Goal: Information Seeking & Learning: Learn about a topic

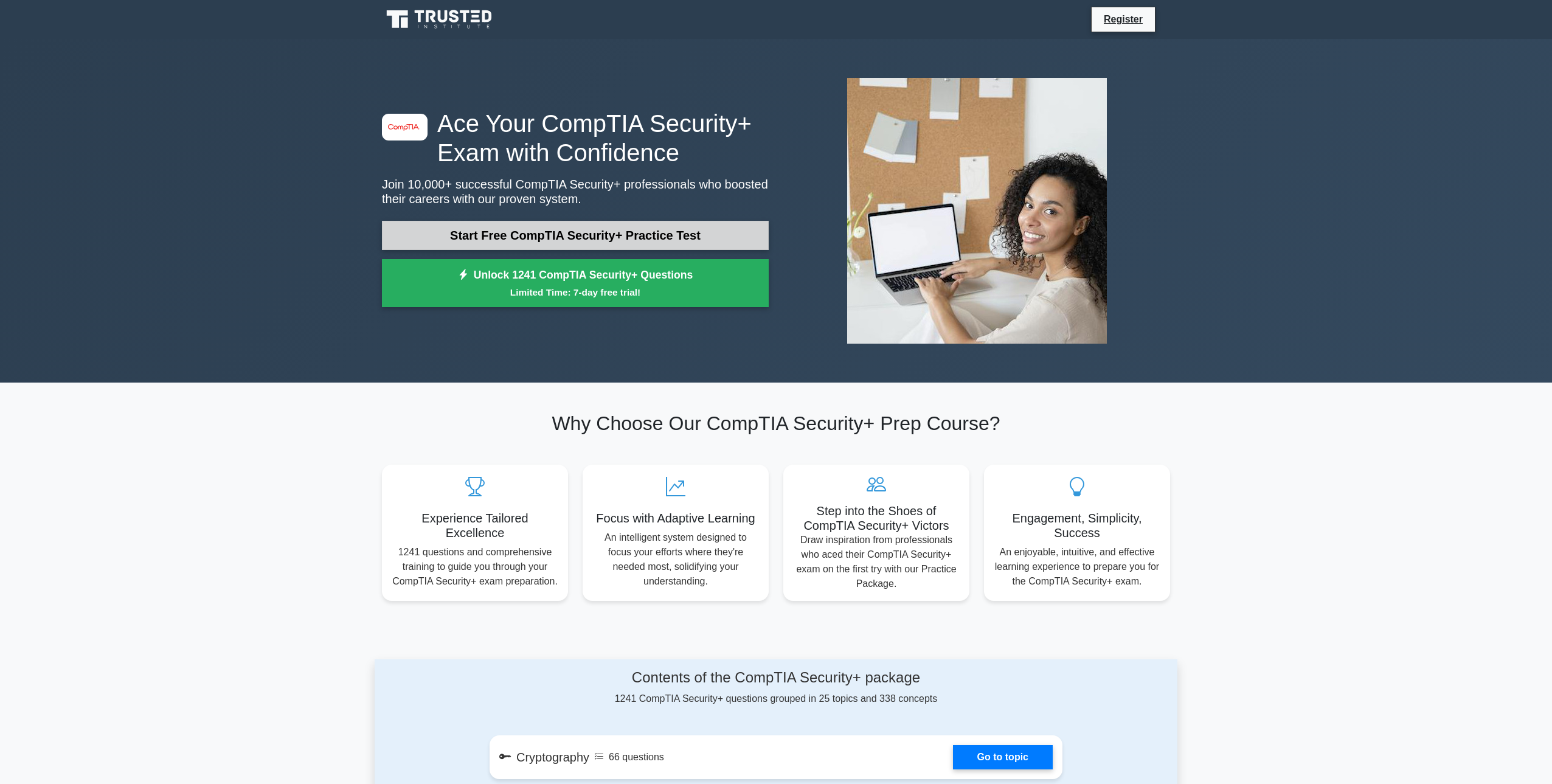
click at [501, 240] on link "Start Free CompTIA Security+ Practice Test" at bounding box center [575, 235] width 387 height 29
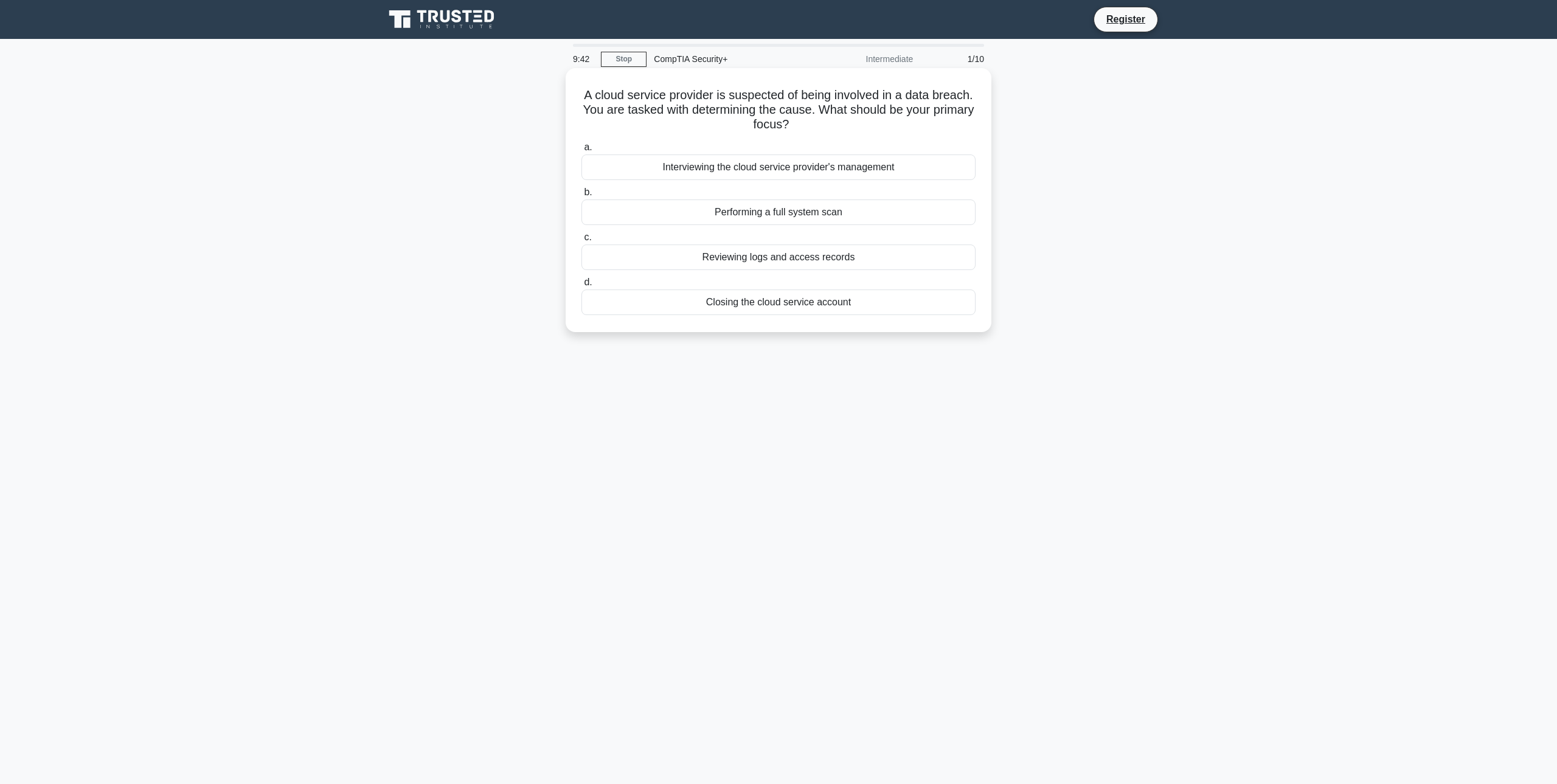
click at [825, 259] on div "Reviewing logs and access records" at bounding box center [778, 257] width 394 height 25
click at [581, 241] on input "c. Reviewing logs and access records" at bounding box center [581, 236] width 0 height 8
click at [806, 213] on div "Verify the email's legitimacy by contacting the CEO through official channels." at bounding box center [778, 212] width 394 height 25
click at [581, 196] on input "b. Verify the email's legitimacy by contacting the CEO through official channel…" at bounding box center [581, 192] width 0 height 8
click at [791, 174] on div "Acceptable use policy" at bounding box center [778, 167] width 394 height 25
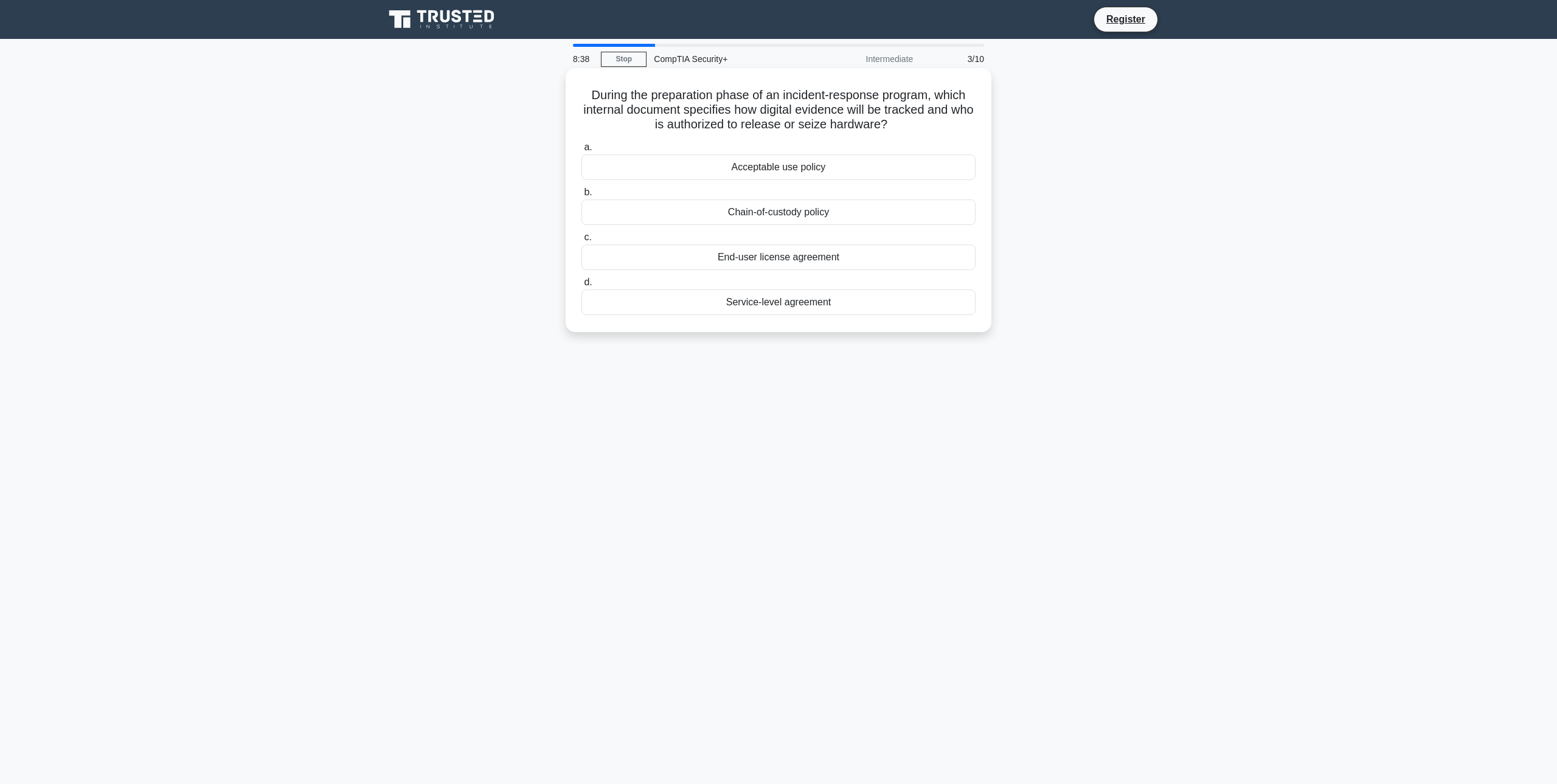
click at [581, 152] on input "a. Acceptable use policy" at bounding box center [581, 147] width 0 height 8
click at [836, 249] on div "High-intensity discharge (HID) lights" at bounding box center [778, 257] width 394 height 25
click at [581, 241] on input "c. High-intensity discharge (HID) lights" at bounding box center [581, 236] width 0 height 8
click at [755, 215] on div "Simulated phishing emails with fake login pages" at bounding box center [778, 212] width 394 height 25
click at [581, 196] on input "b. Simulated phishing emails with fake login pages" at bounding box center [581, 192] width 0 height 8
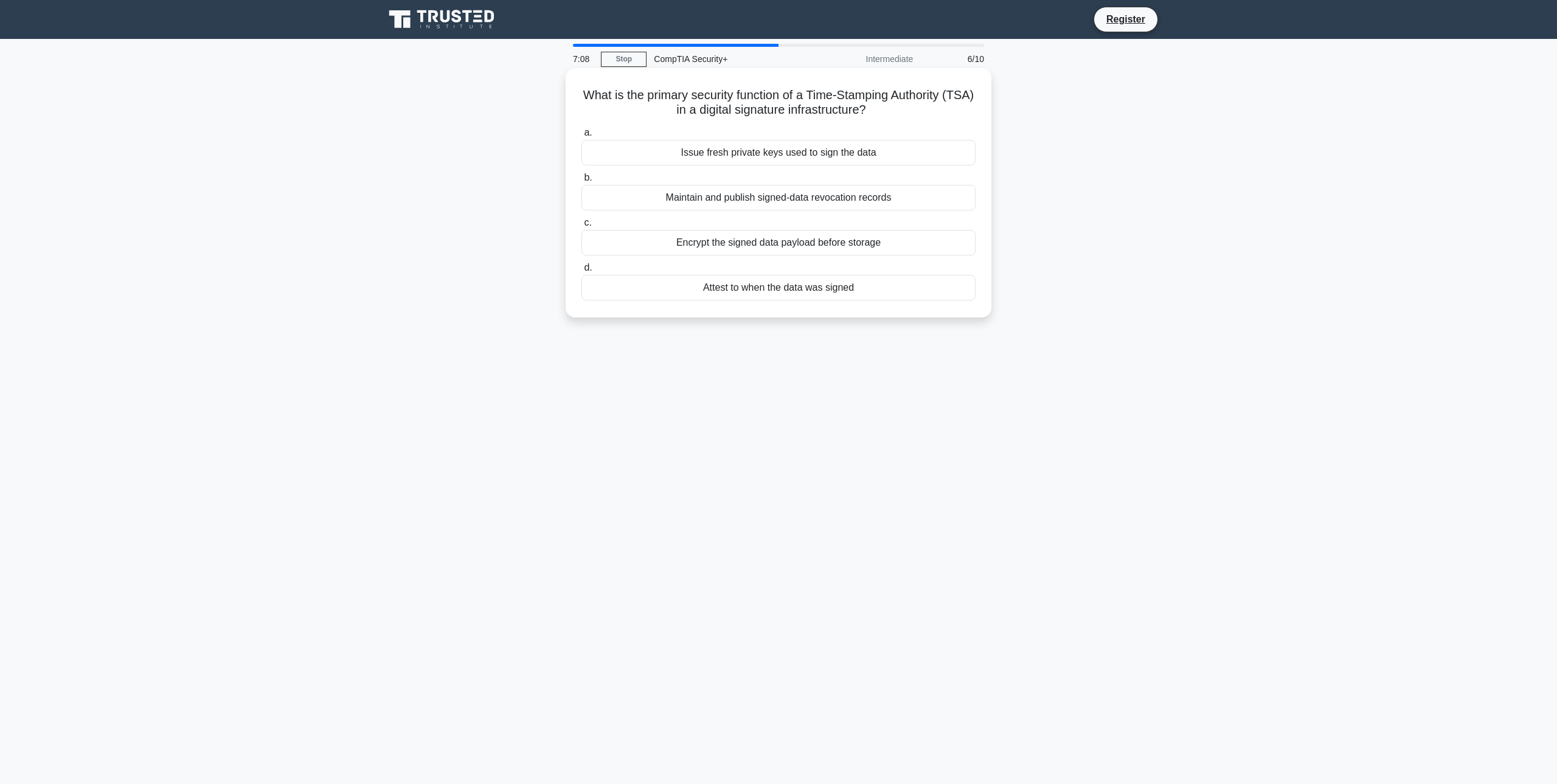
click at [787, 287] on div "Attest to when the data was signed" at bounding box center [778, 288] width 394 height 25
click at [581, 272] on input "d. Attest to when the data was signed" at bounding box center [581, 267] width 0 height 8
click at [800, 195] on div "Password history" at bounding box center [778, 197] width 394 height 25
click at [581, 182] on input "b. Password history" at bounding box center [581, 177] width 0 height 8
click at [798, 199] on div "Denial of Service" at bounding box center [778, 197] width 394 height 25
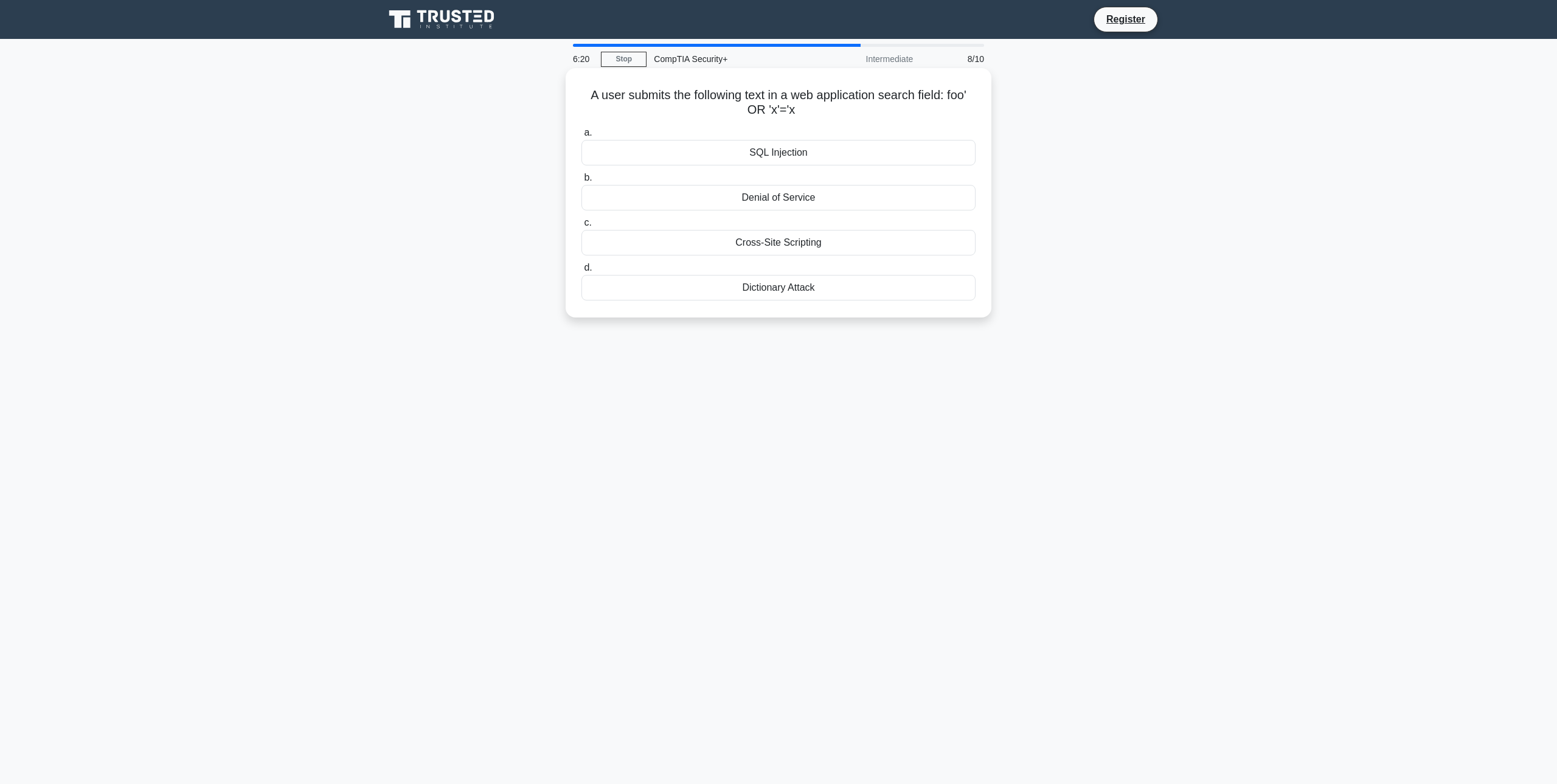
click at [581, 182] on input "b. Denial of Service" at bounding box center [581, 177] width 0 height 8
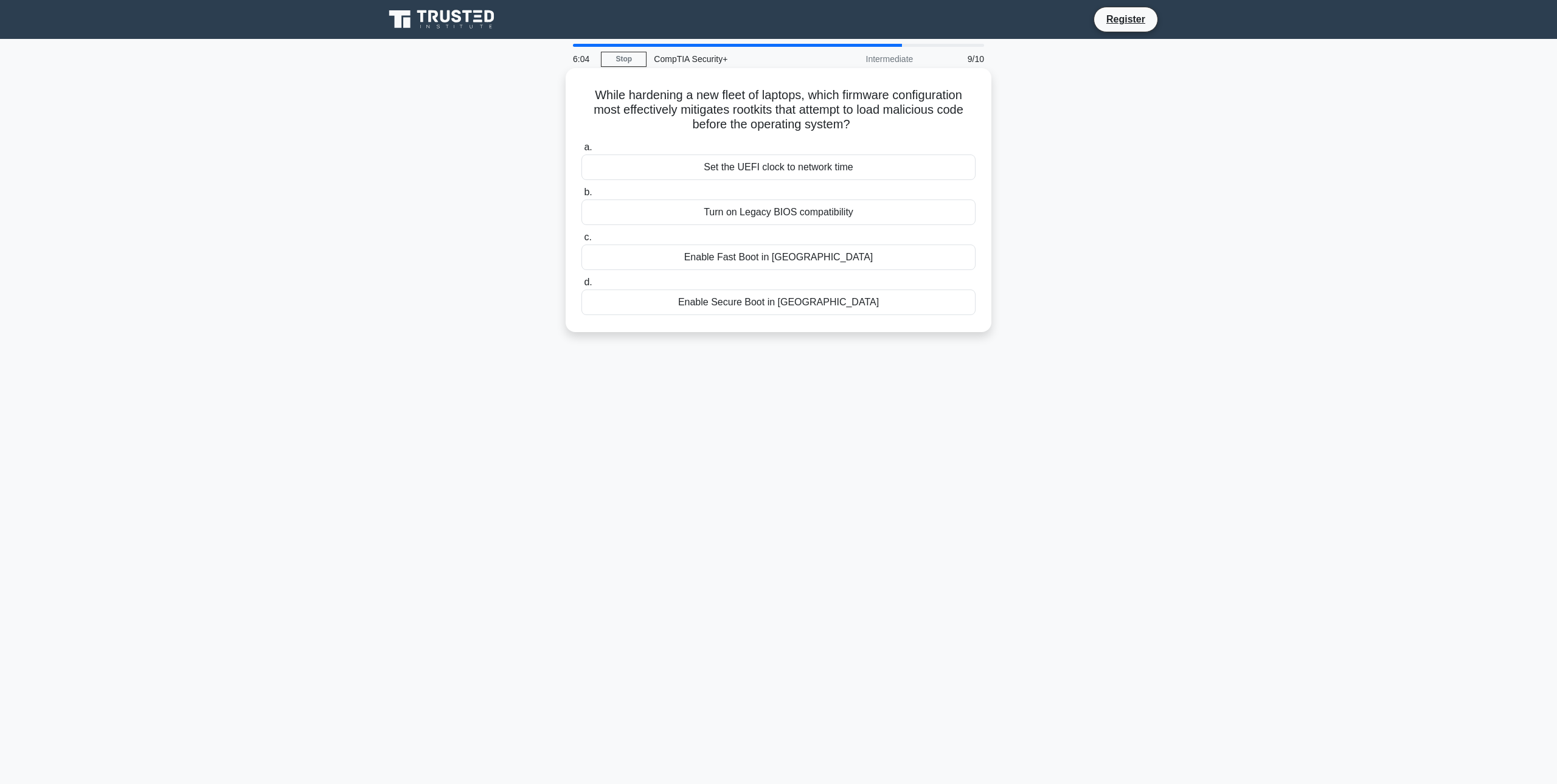
click at [831, 304] on div "Enable Secure Boot in UEFI" at bounding box center [778, 302] width 394 height 25
click at [581, 287] on input "d. Enable Secure Boot in UEFI" at bounding box center [581, 282] width 0 height 8
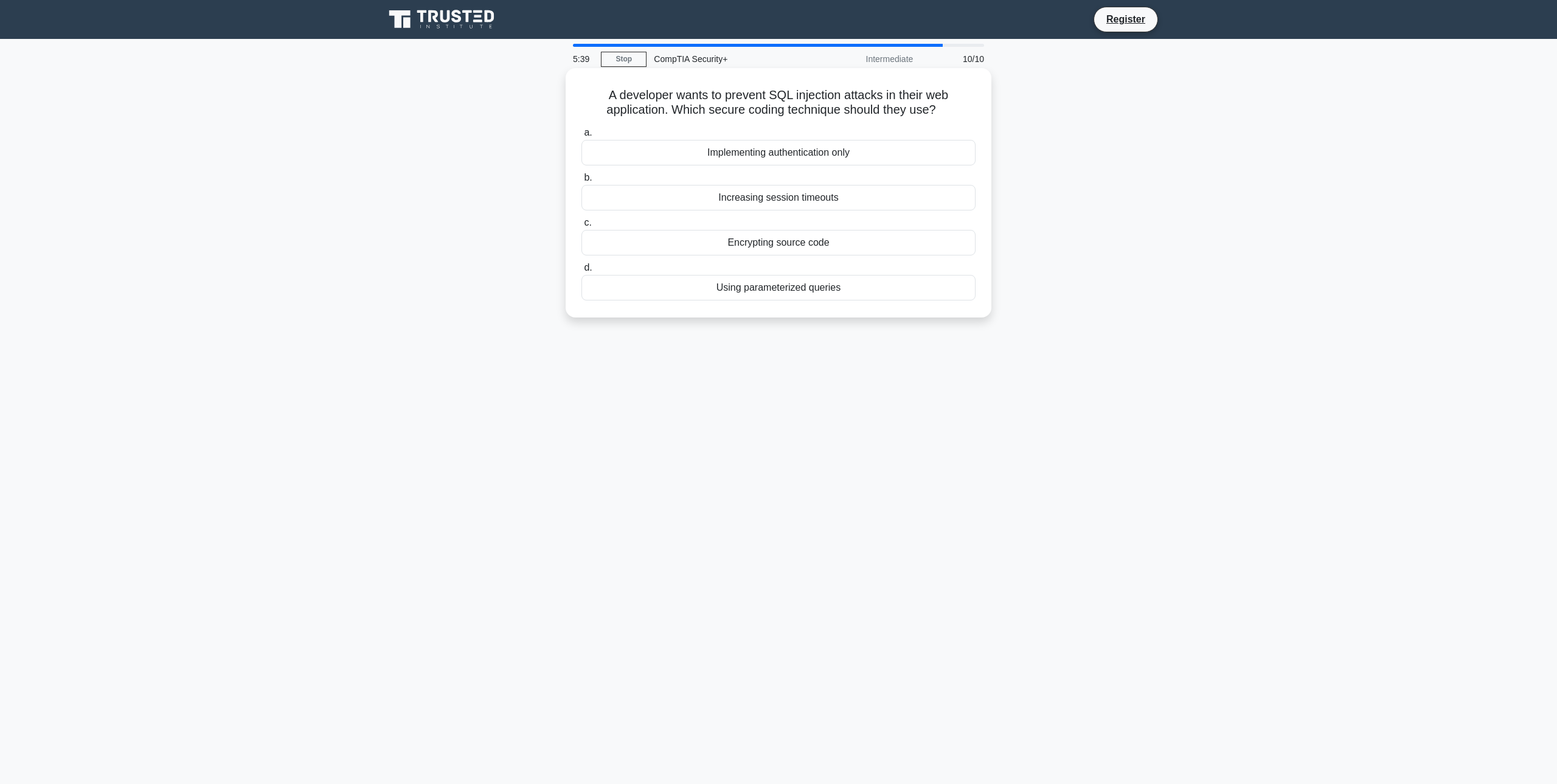
click at [829, 158] on div "Implementing authentication only" at bounding box center [778, 153] width 394 height 25
click at [581, 137] on input "a. Implementing authentication only" at bounding box center [581, 132] width 0 height 8
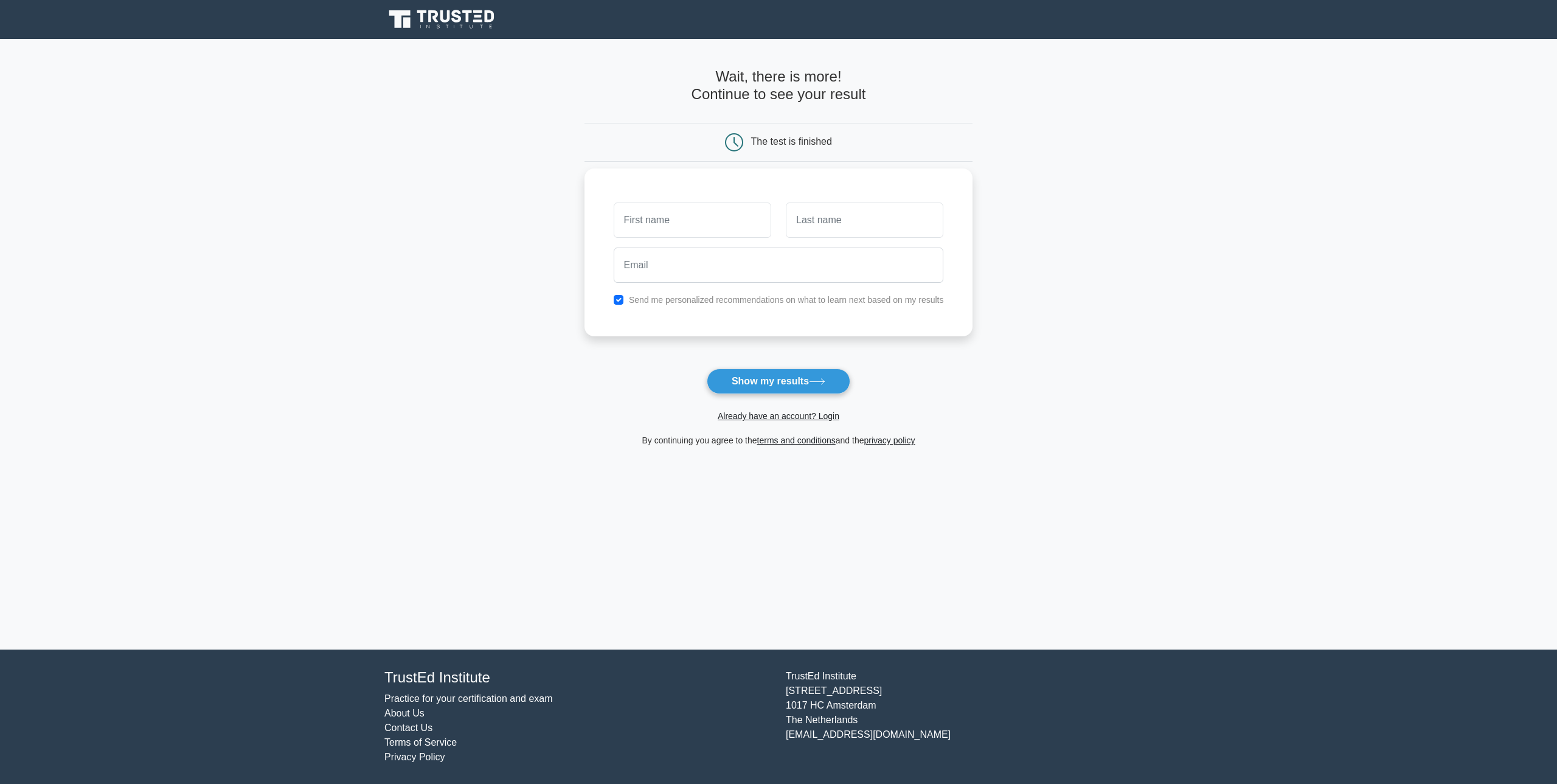
click at [737, 225] on input "text" at bounding box center [693, 220] width 158 height 35
type input "Joe"
type input "Hathorne"
type input "joeyhathorne@gmail.com"
click at [739, 376] on button "Show my results" at bounding box center [778, 381] width 143 height 25
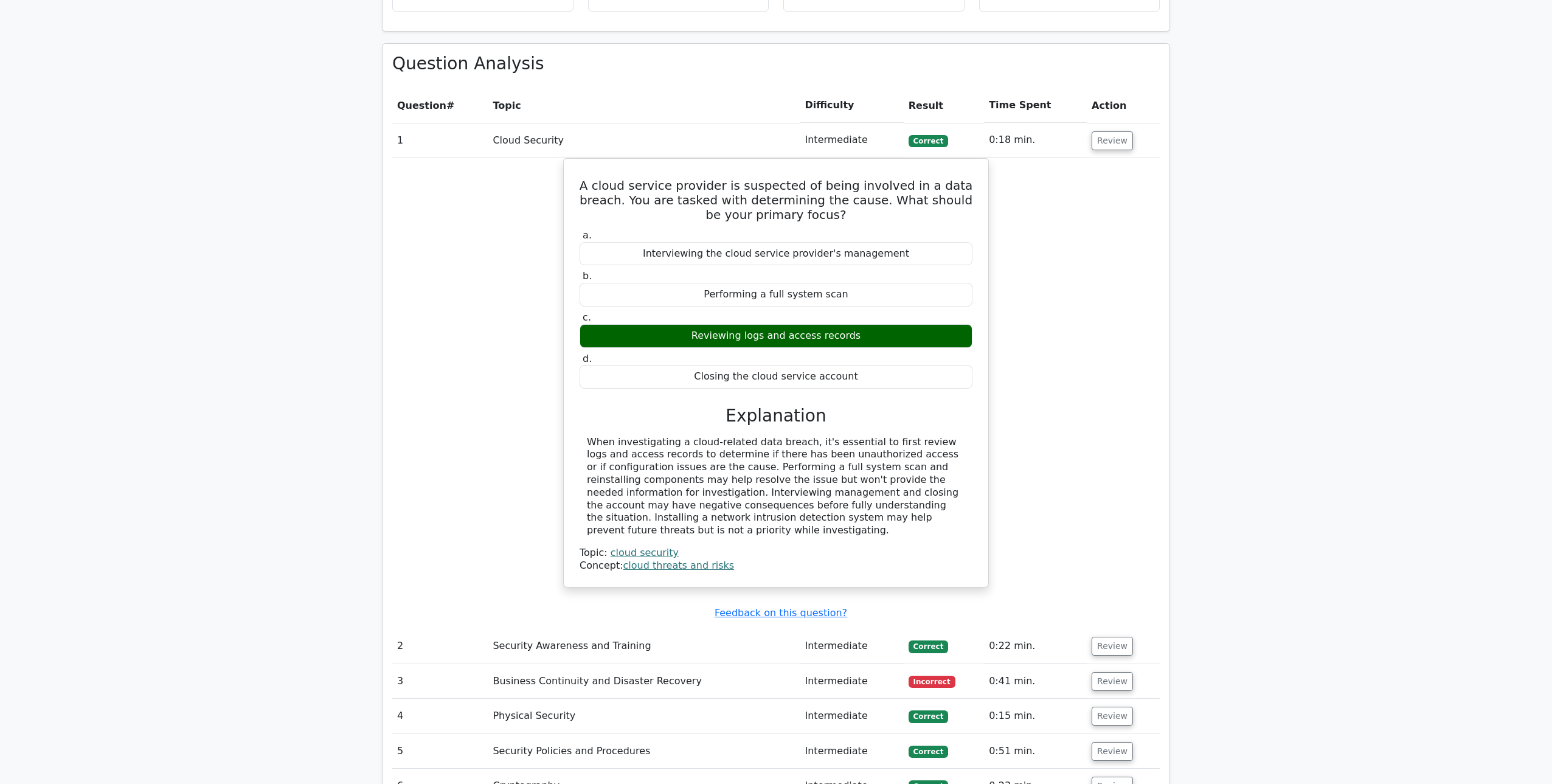
scroll to position [1138, 0]
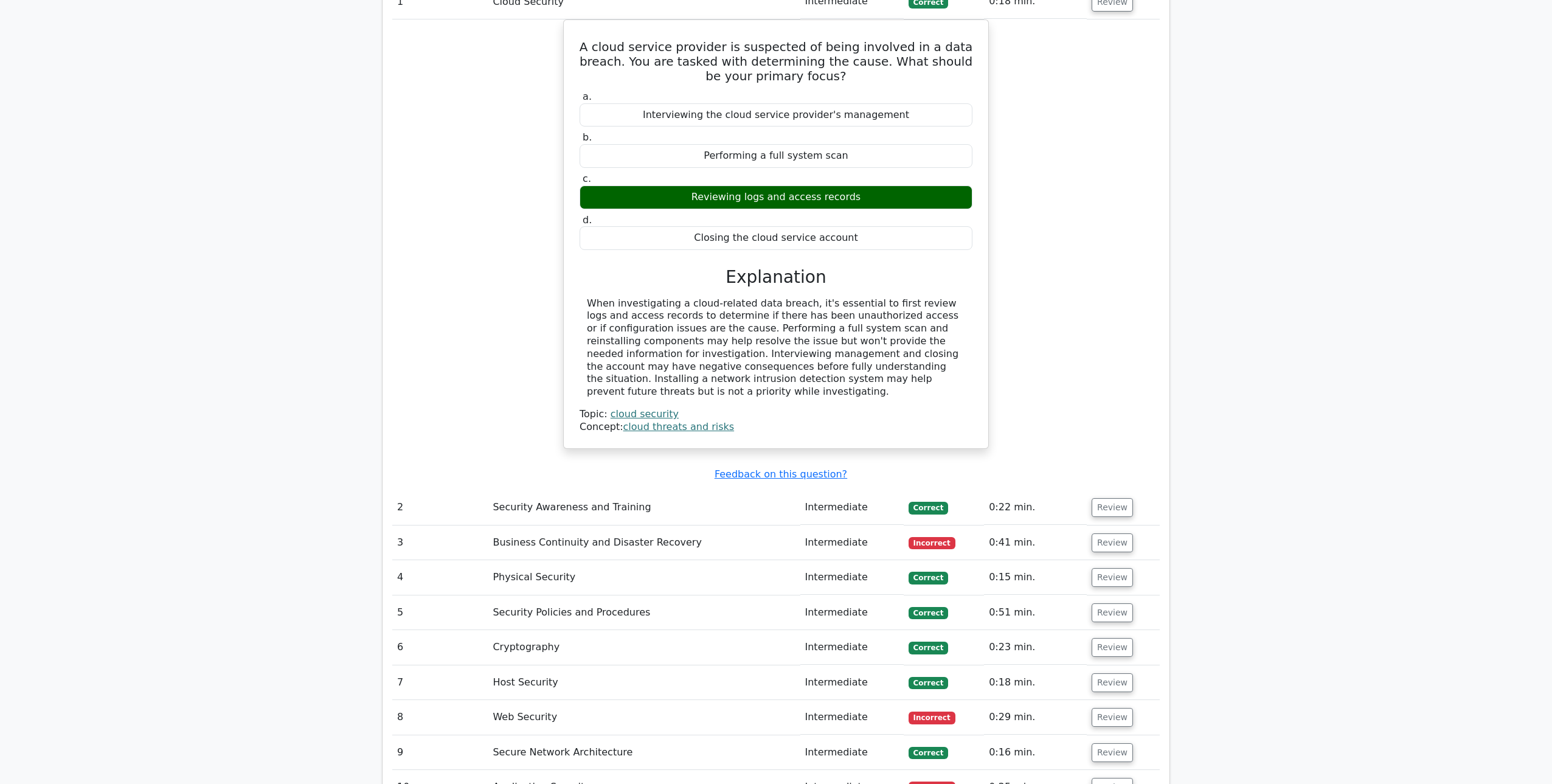
click at [556, 525] on td "Business Continuity and Disaster Recovery" at bounding box center [643, 542] width 312 height 34
click at [1103, 533] on button "Review" at bounding box center [1112, 543] width 41 height 18
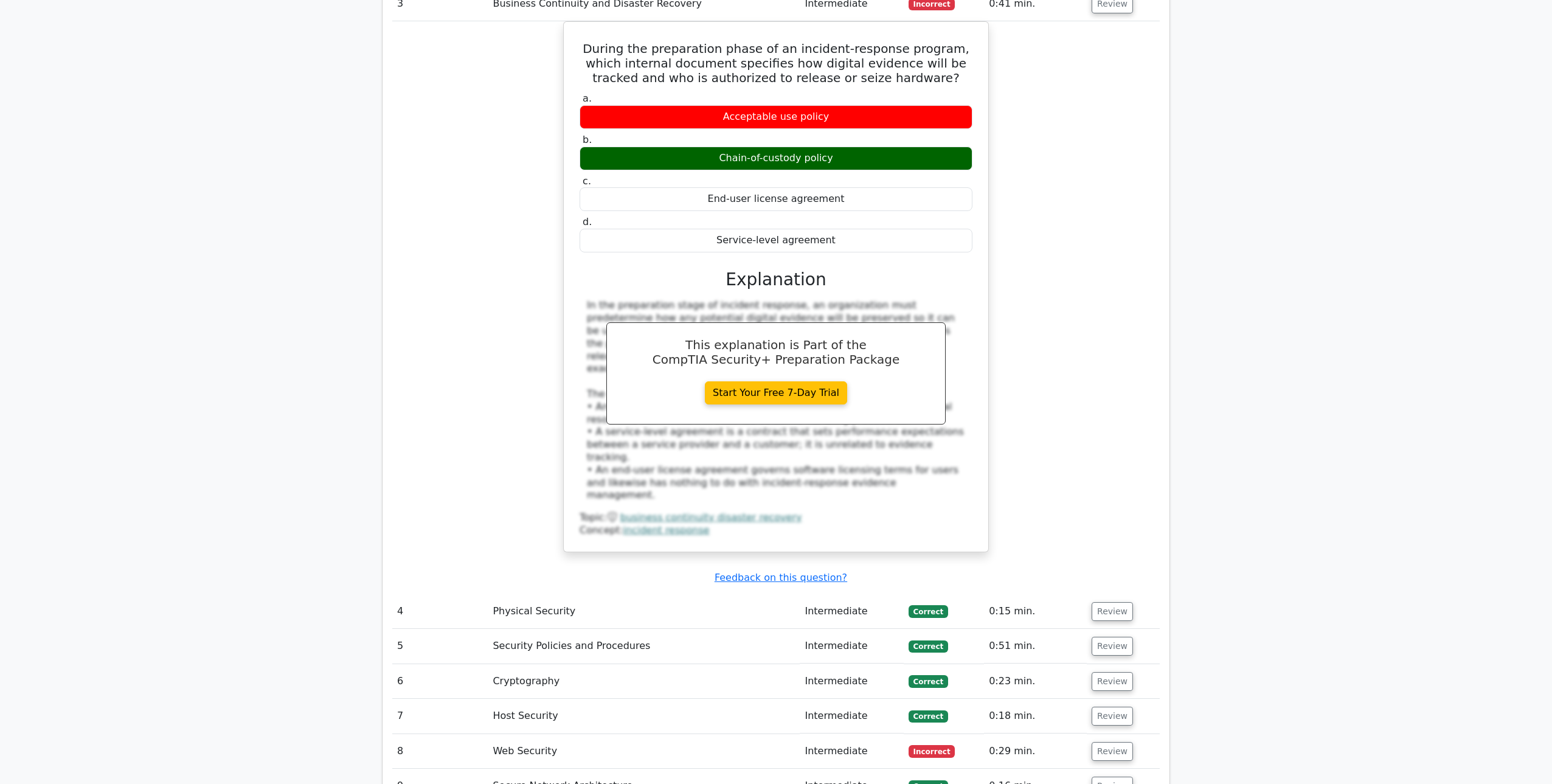
scroll to position [1770, 0]
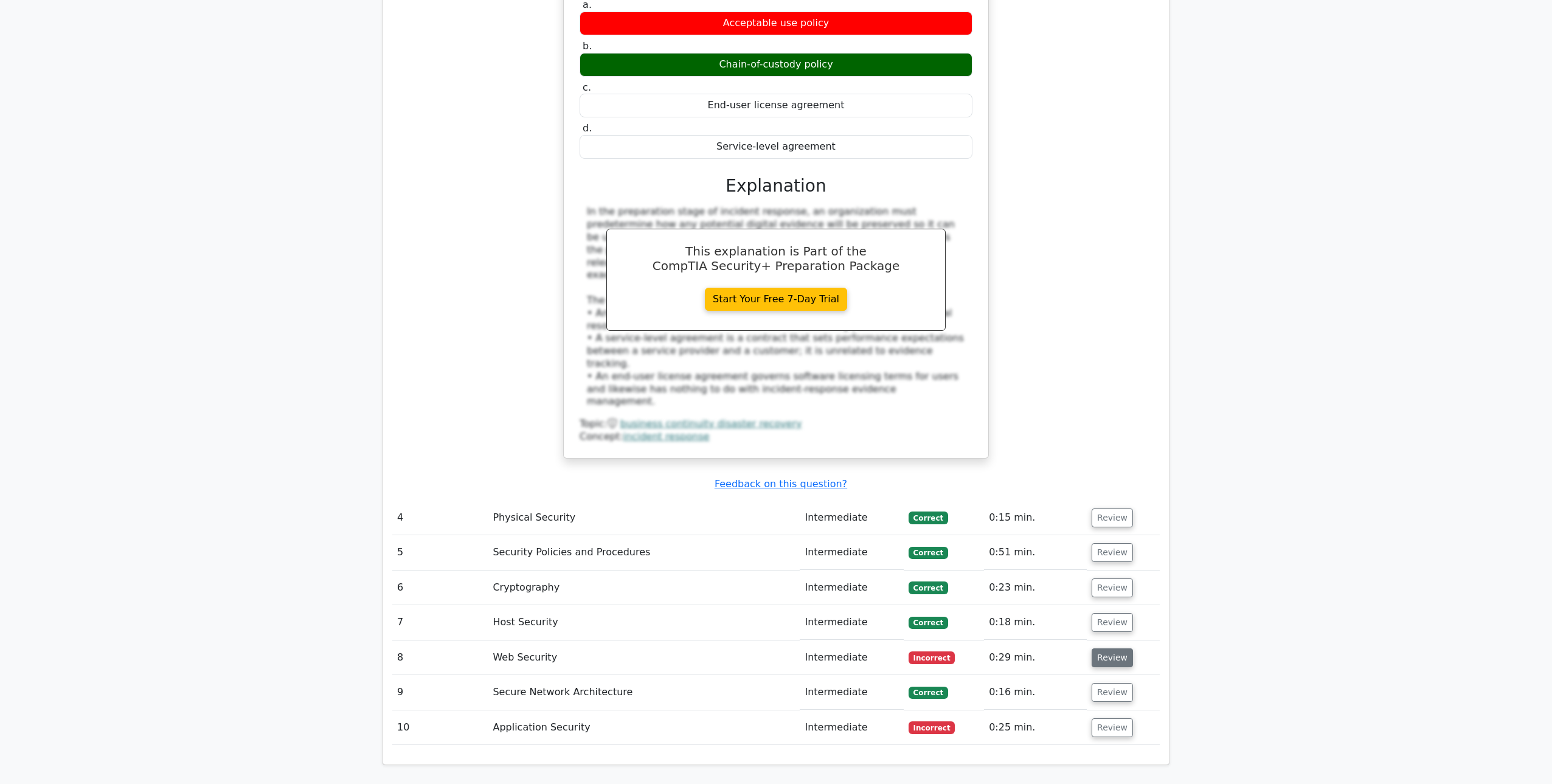
click at [1110, 648] on button "Review" at bounding box center [1112, 657] width 41 height 18
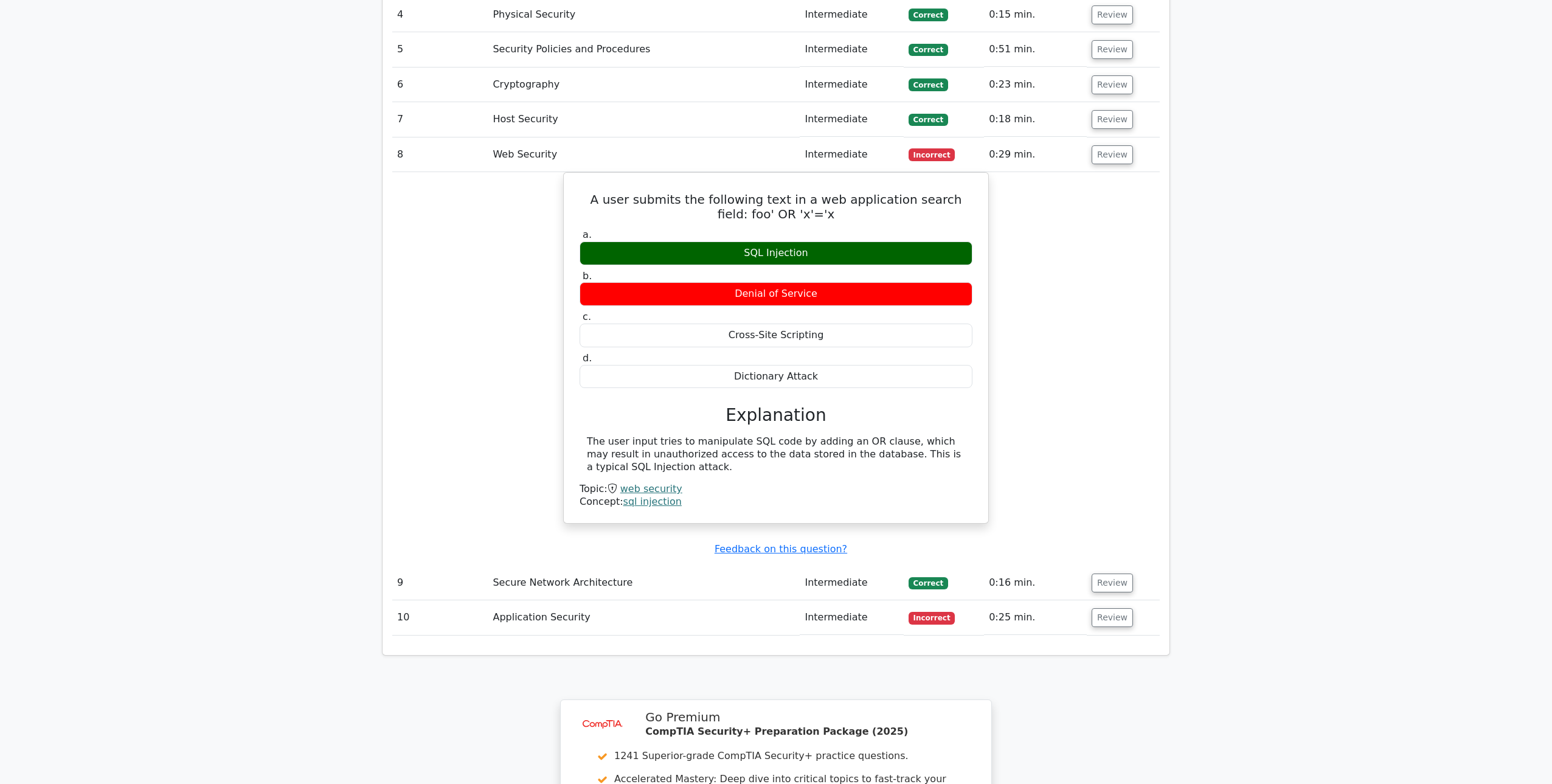
scroll to position [2466, 0]
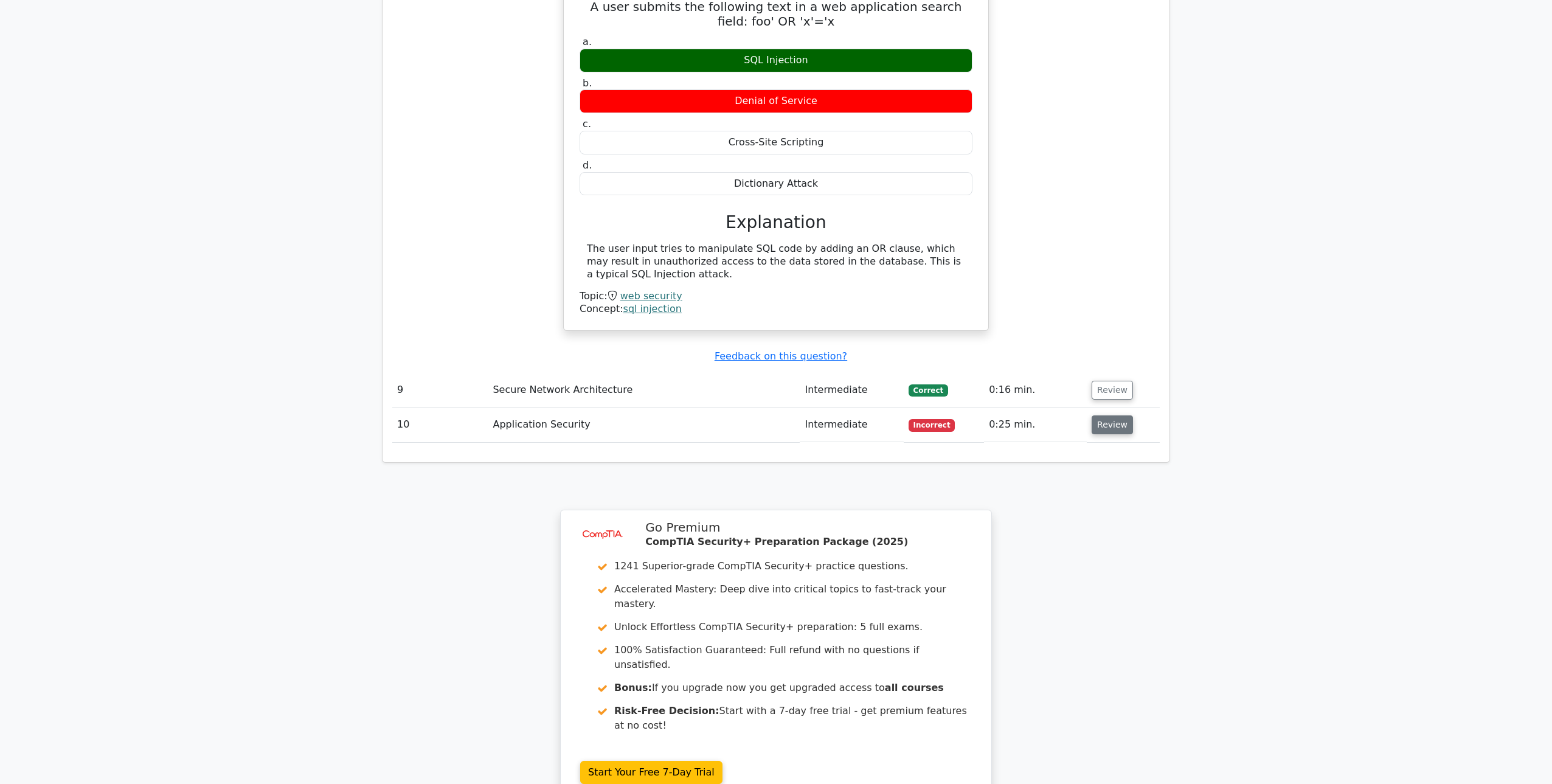
click at [1102, 415] on button "Review" at bounding box center [1112, 424] width 41 height 18
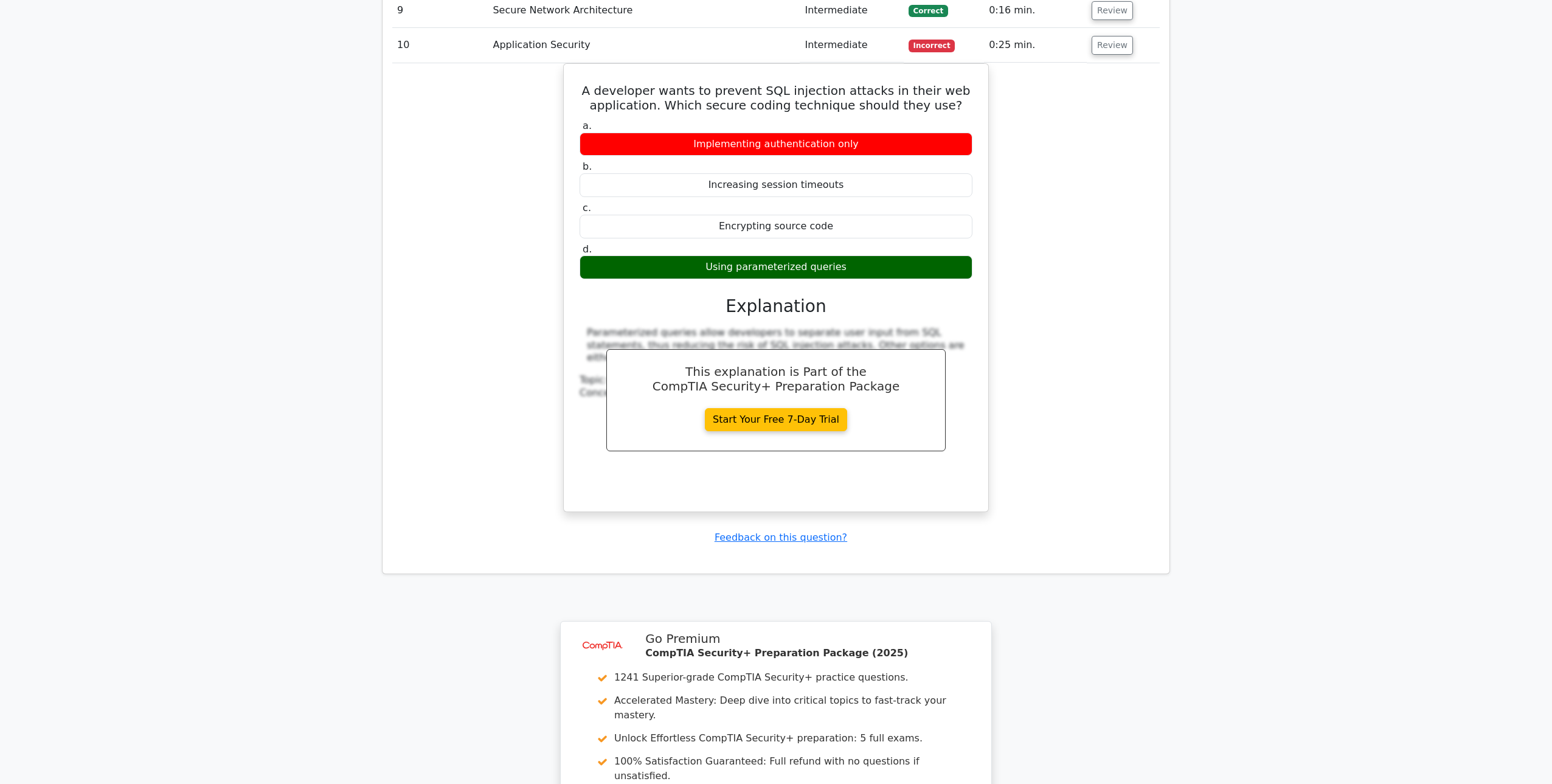
scroll to position [3066, 0]
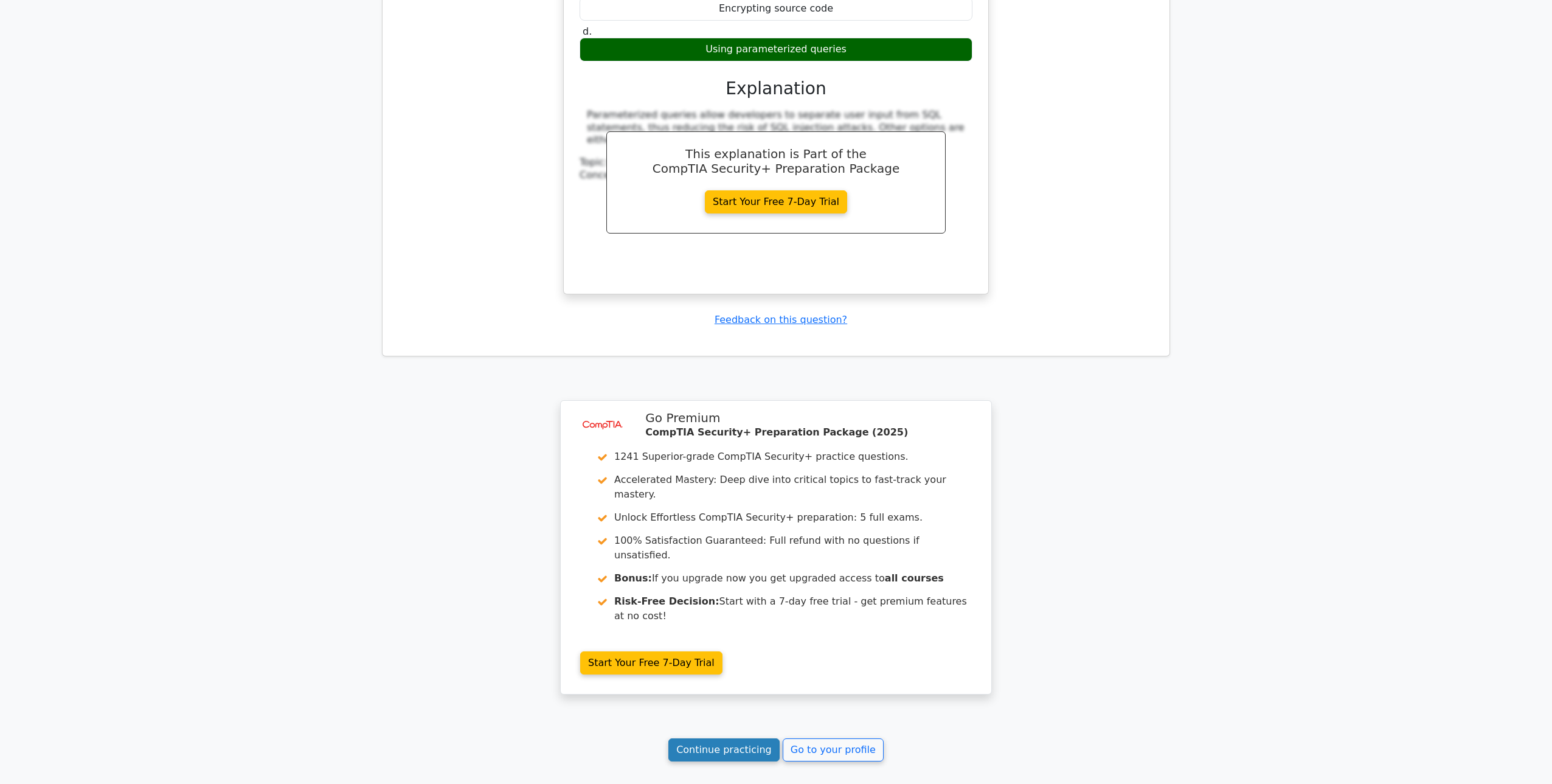
click at [706, 738] on link "Continue practicing" at bounding box center [724, 750] width 112 height 23
